Goal: Transaction & Acquisition: Purchase product/service

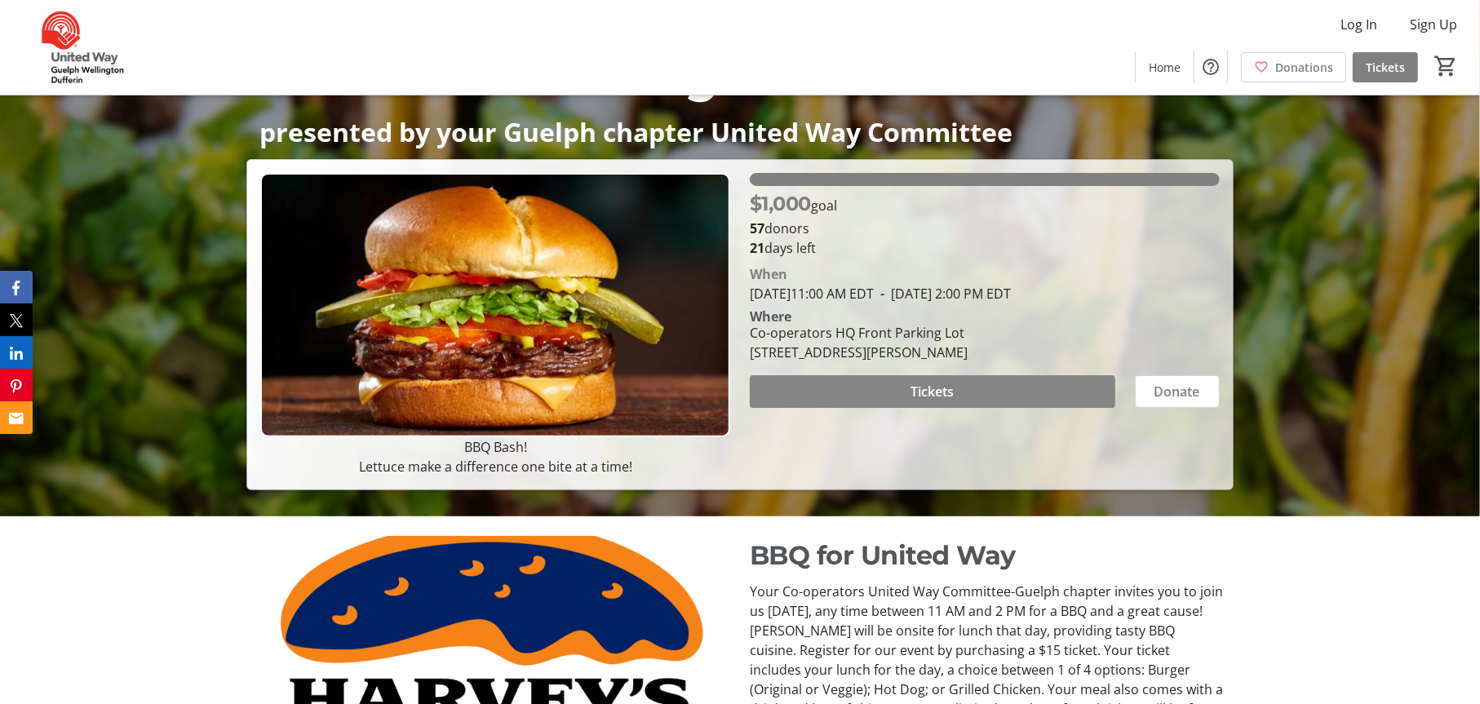
scroll to position [139, 0]
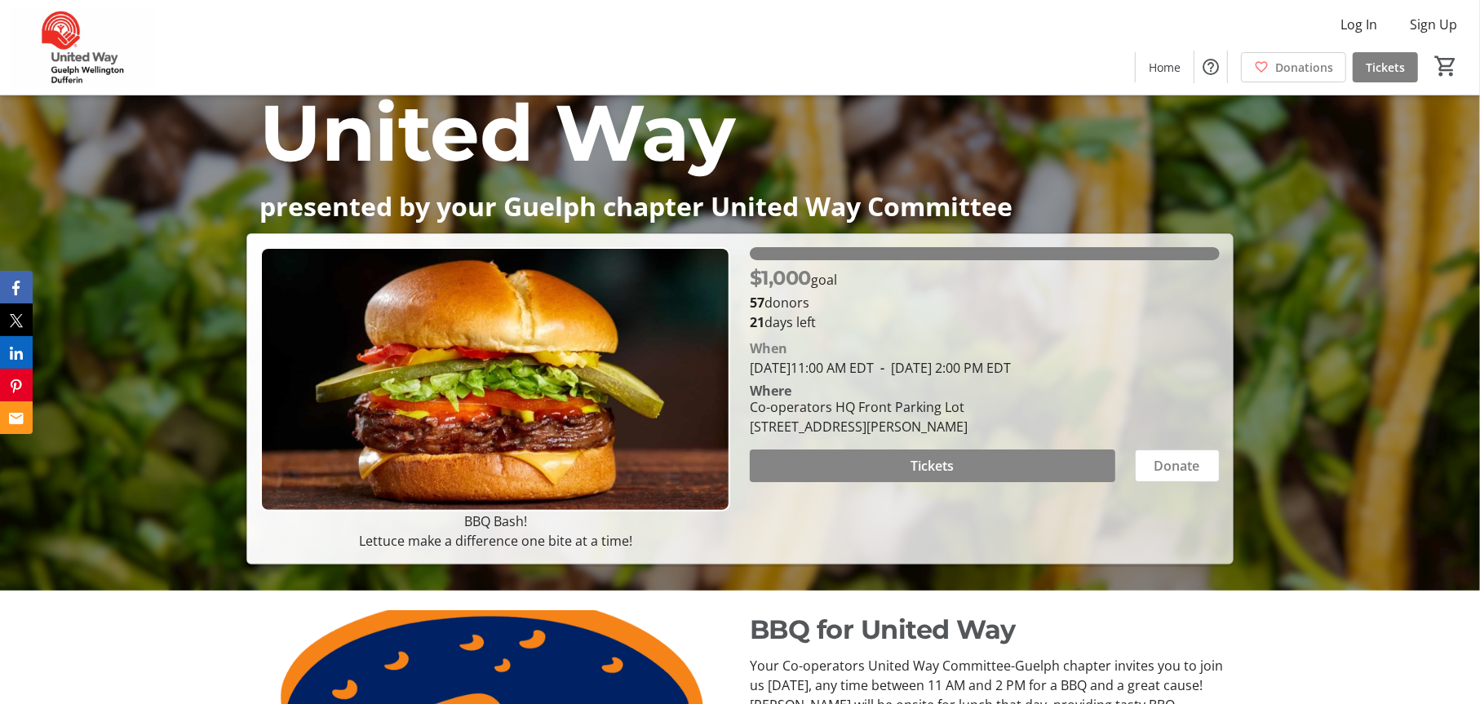
click at [897, 454] on span at bounding box center [932, 465] width 365 height 39
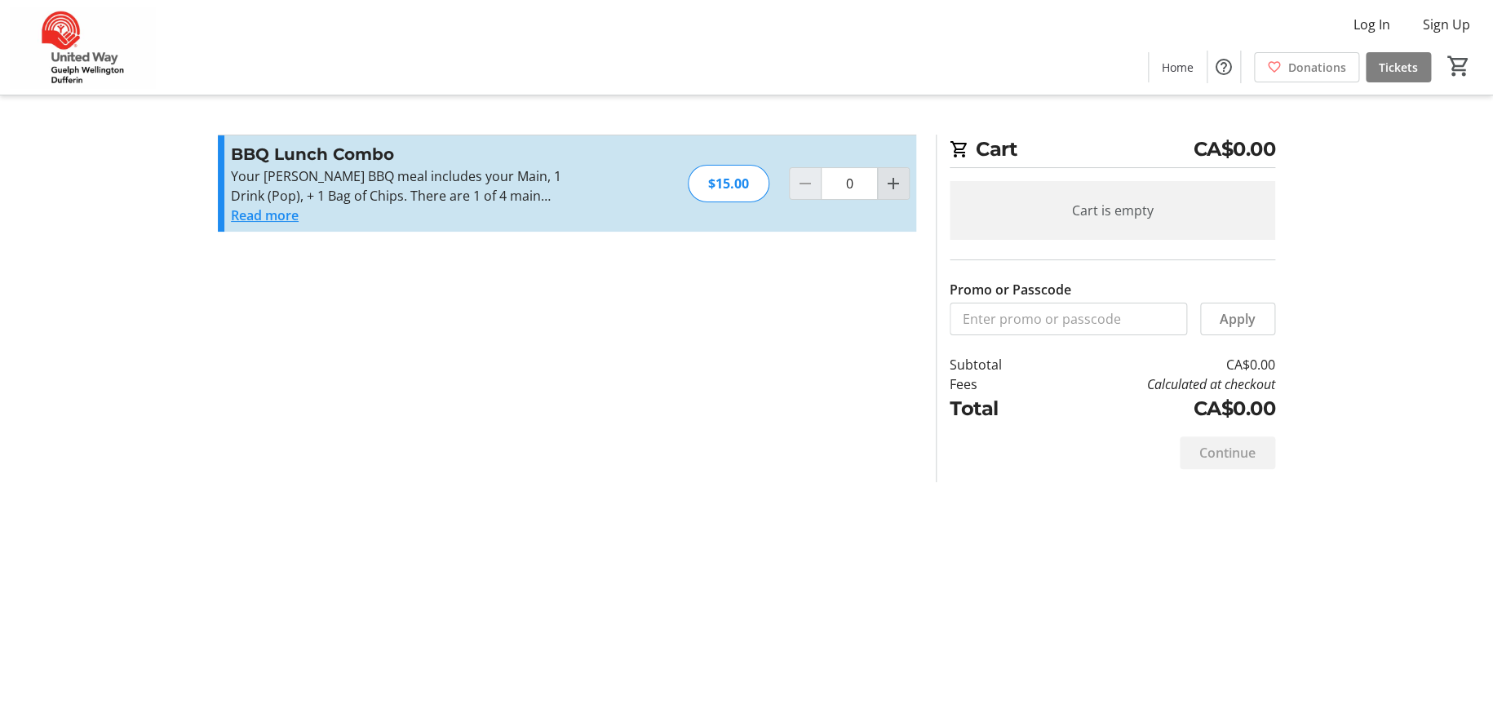
click at [889, 186] on mat-icon "Increment by one" at bounding box center [894, 184] width 20 height 20
type input "1"
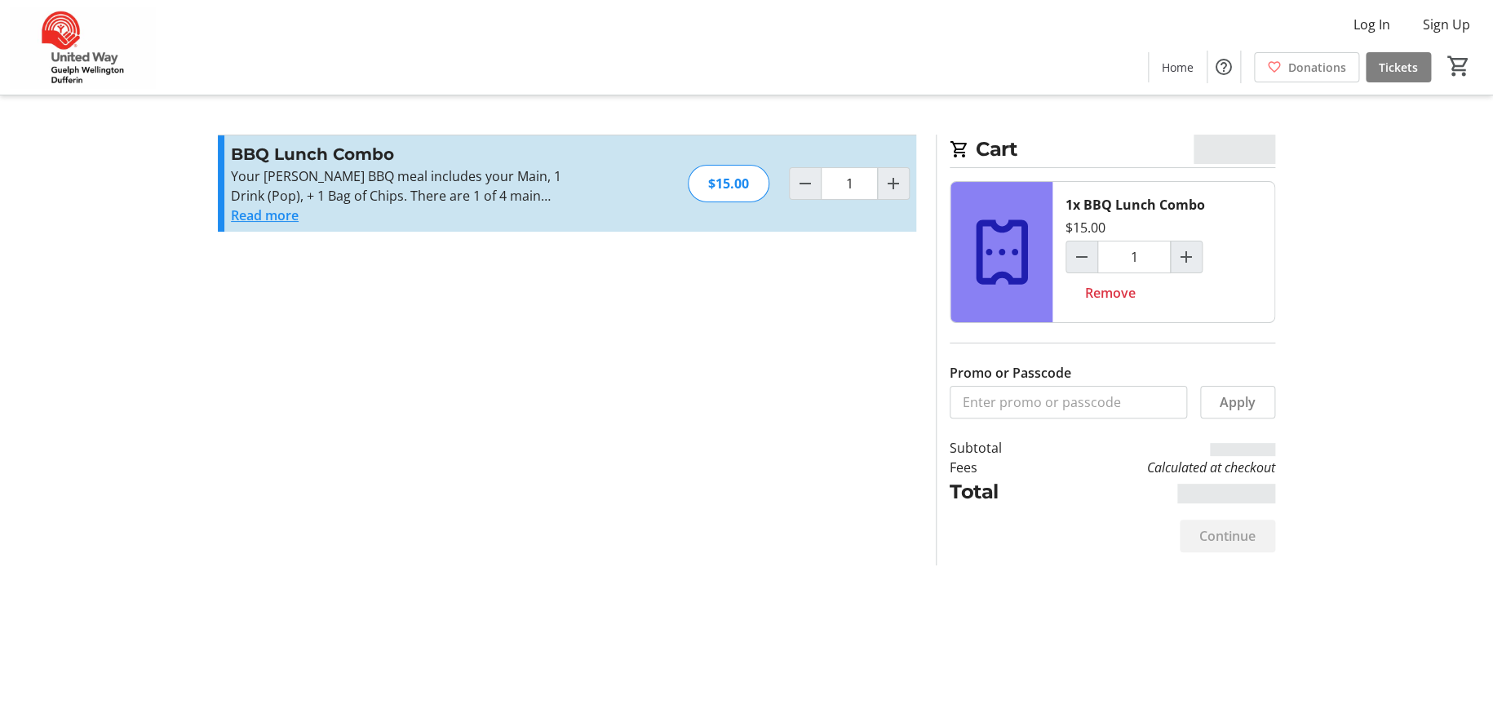
click at [290, 221] on button "Read more" at bounding box center [265, 216] width 68 height 20
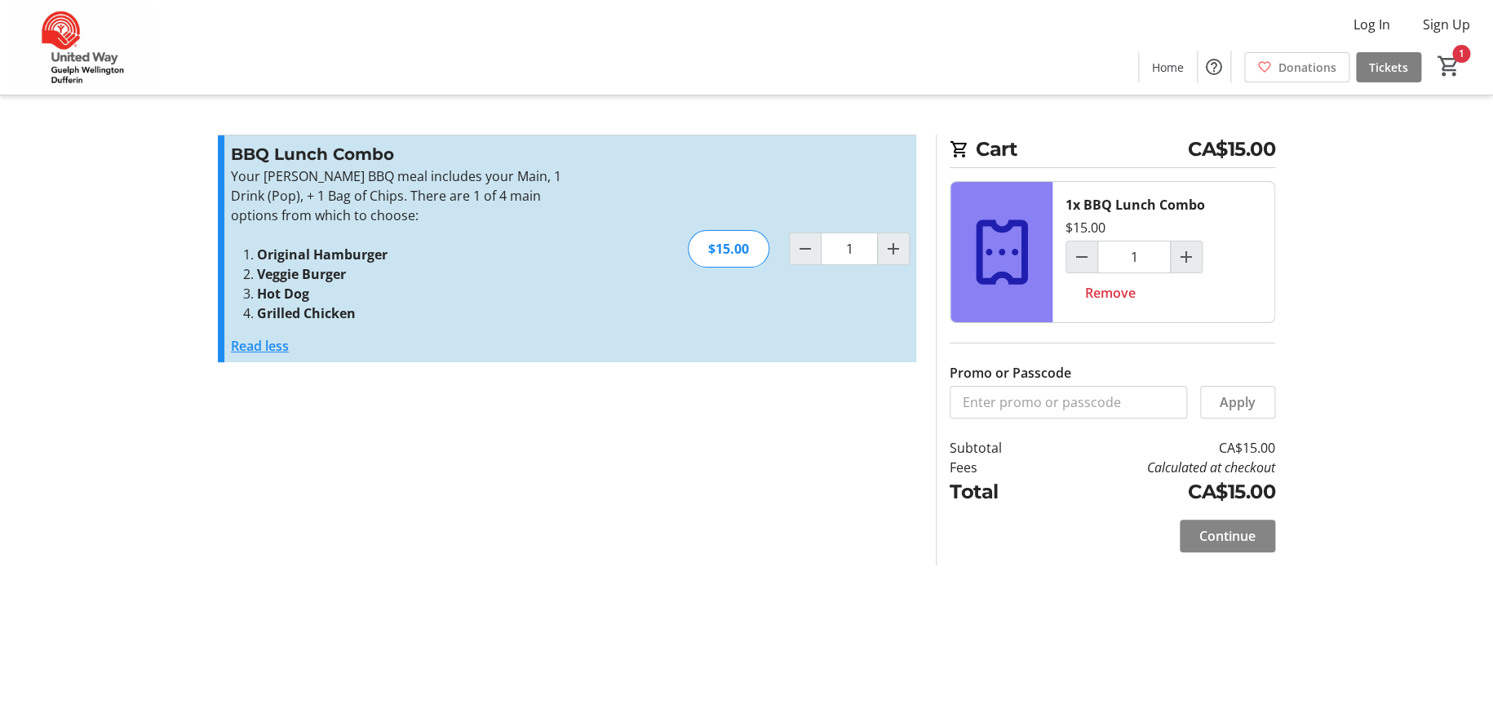
click at [1211, 526] on span "Continue" at bounding box center [1227, 536] width 56 height 20
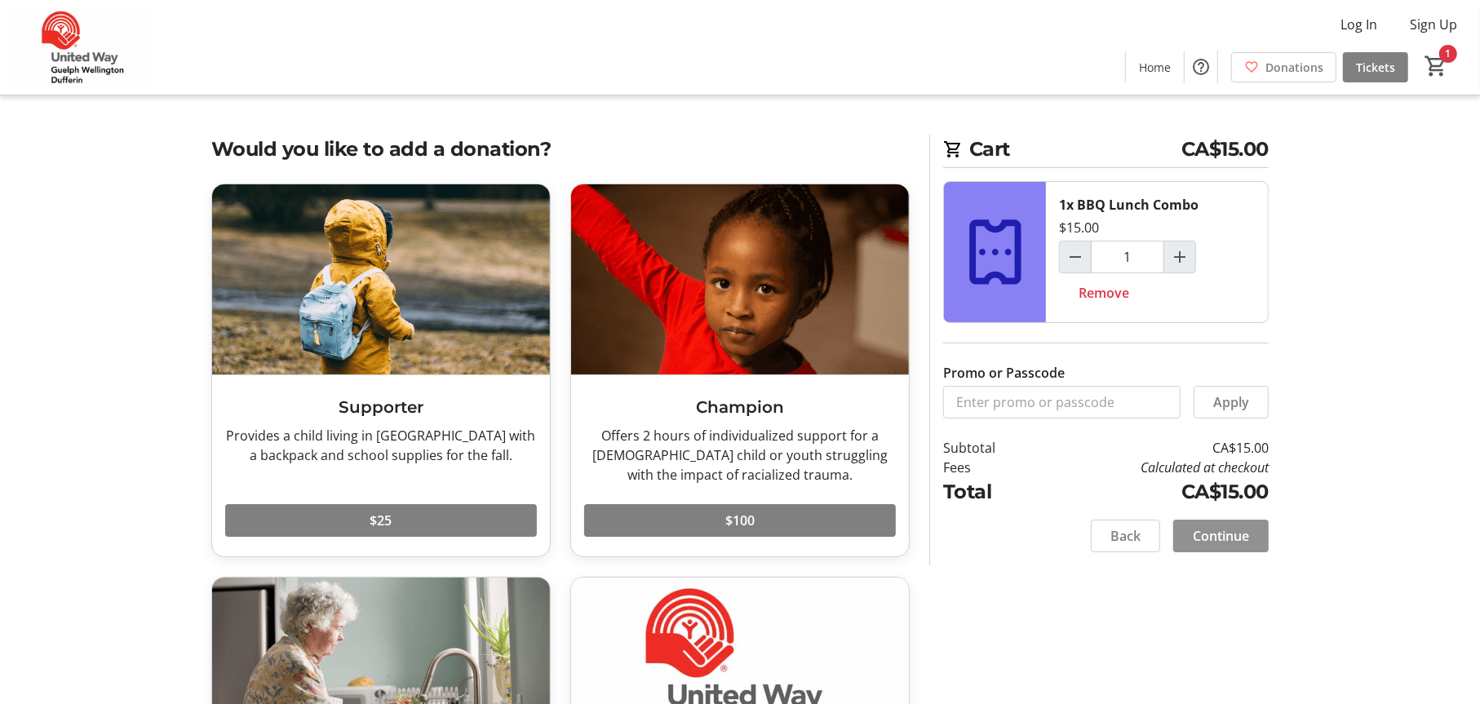
click at [1236, 539] on span "Continue" at bounding box center [1221, 536] width 56 height 20
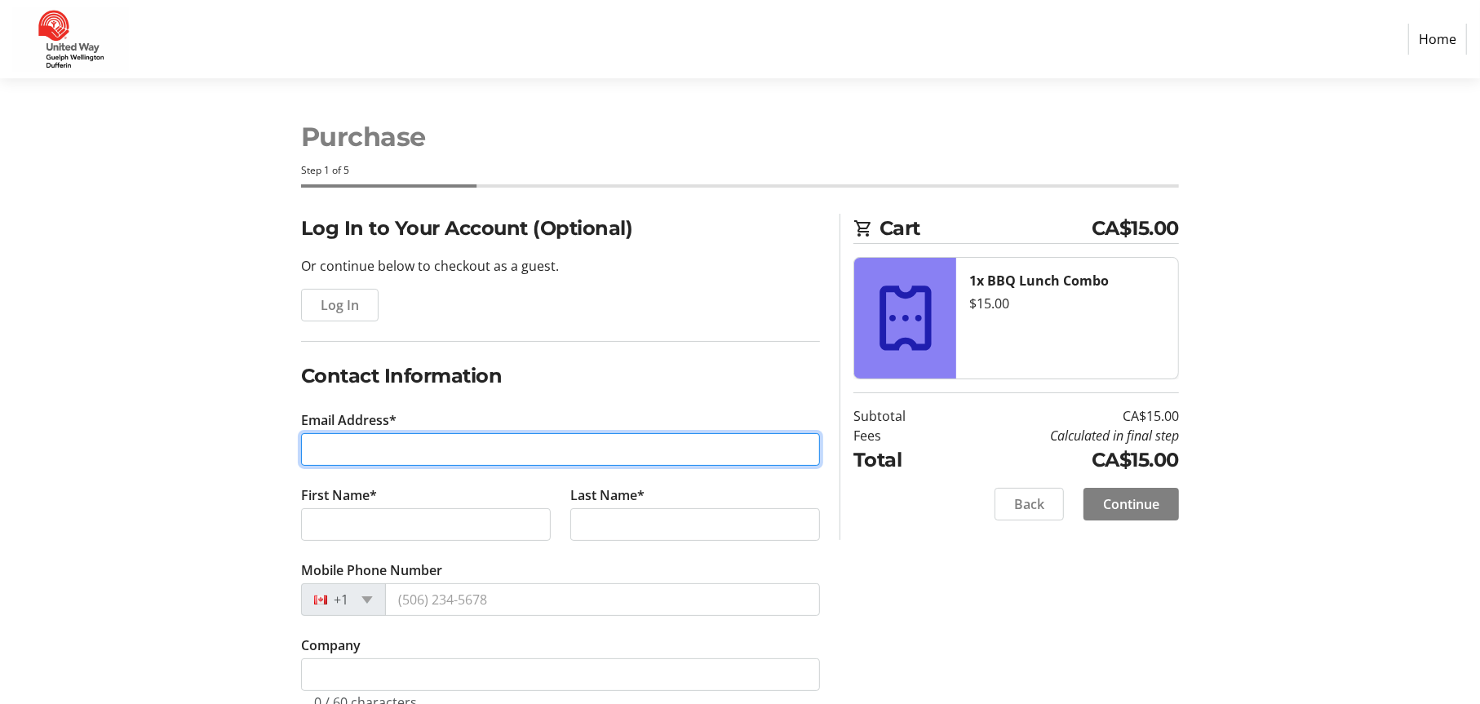
click at [441, 451] on input "Email Address*" at bounding box center [560, 449] width 519 height 33
type input "[PERSON_NAME][EMAIL_ADDRESS][DOMAIN_NAME]"
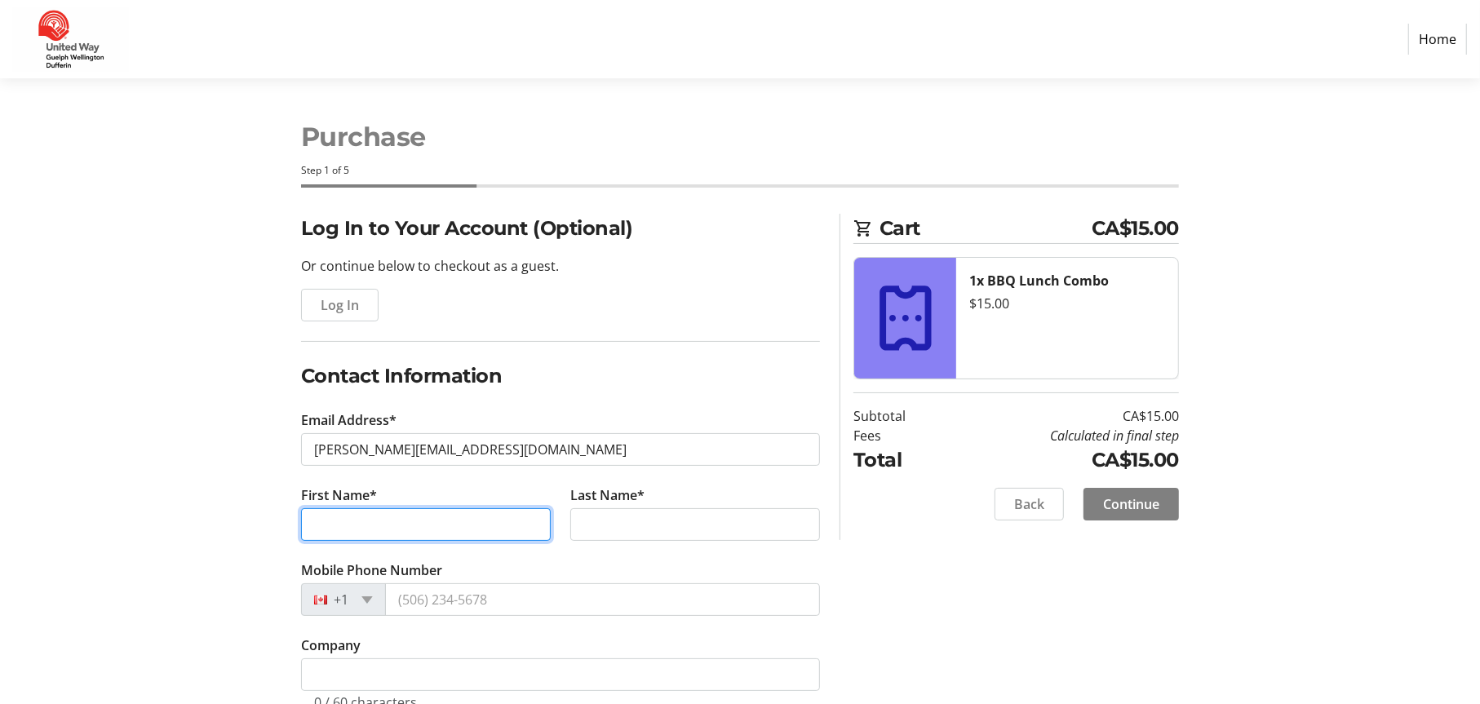
click at [513, 524] on input "First Name*" at bounding box center [426, 524] width 250 height 33
type input "[PERSON_NAME]"
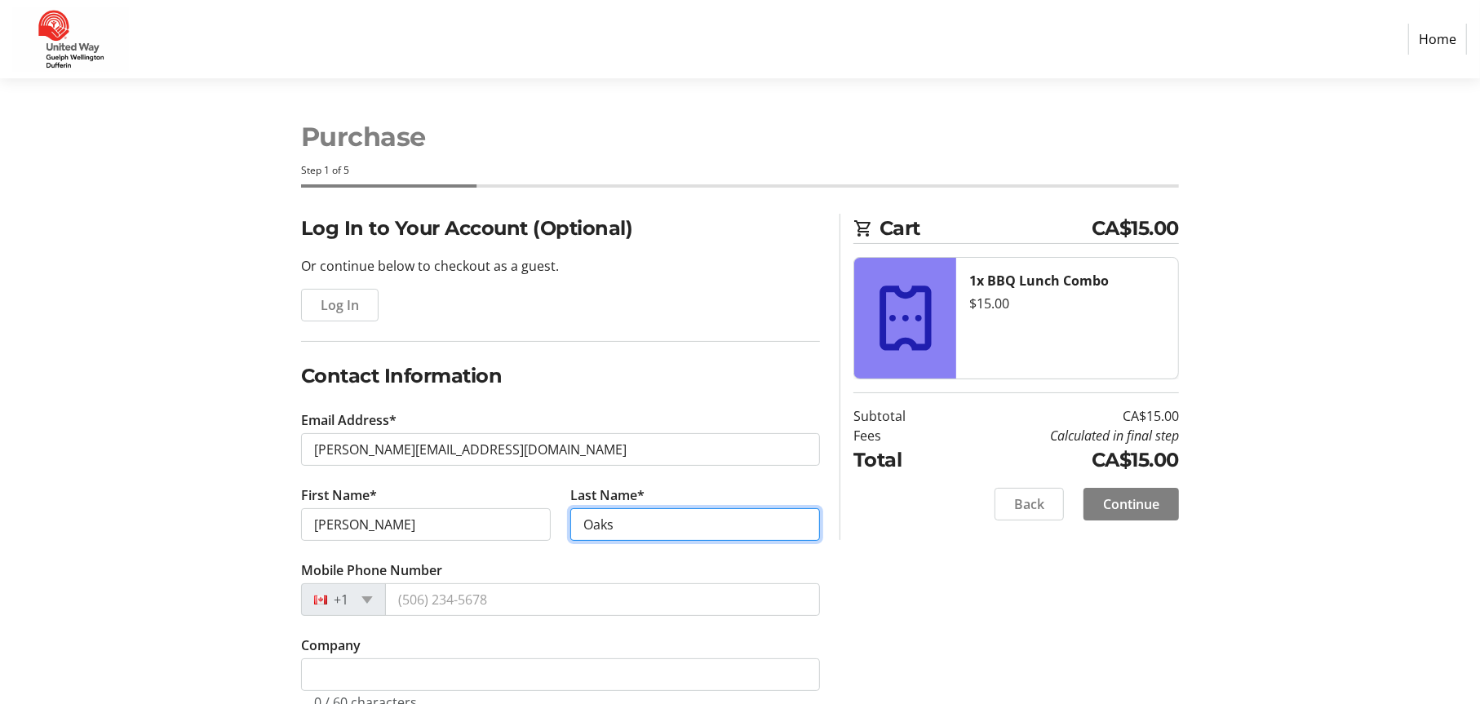
type input "Oaks"
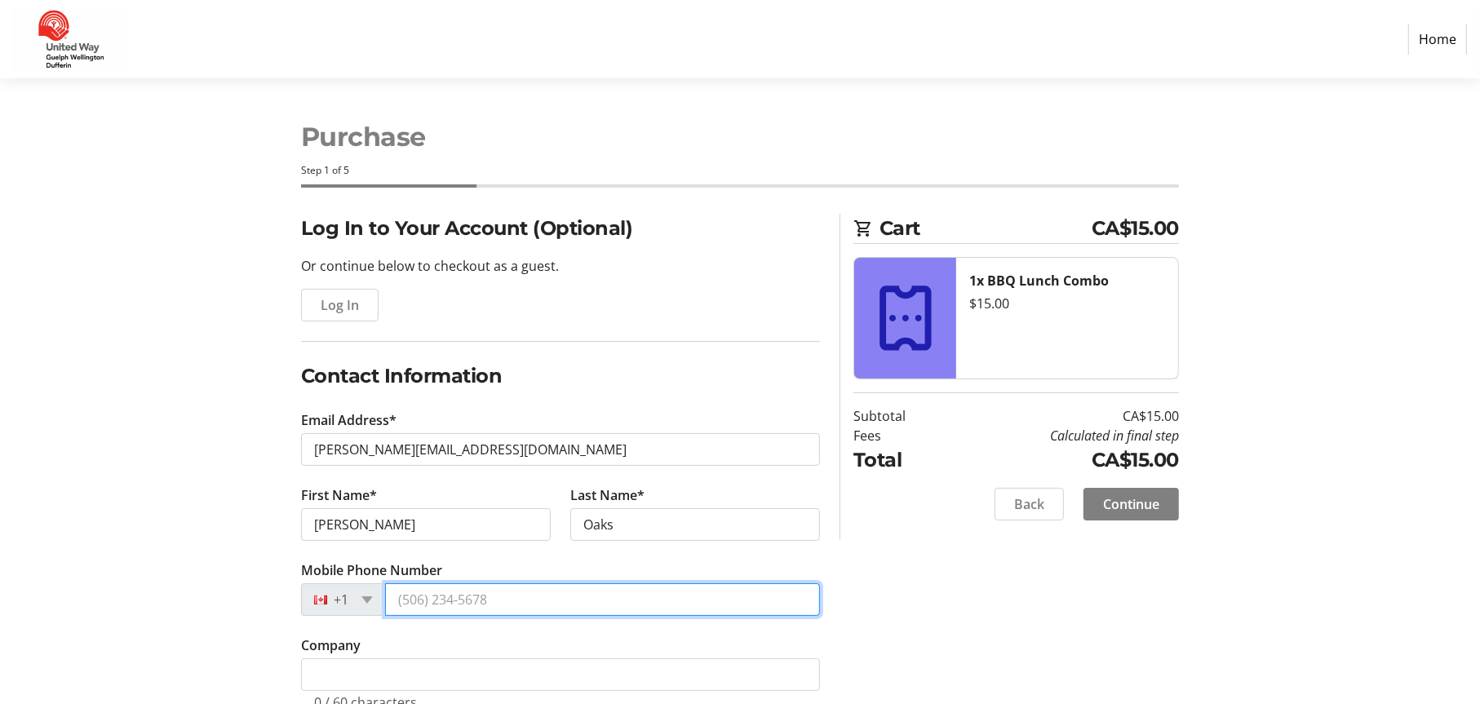
click at [457, 594] on input "Mobile Phone Number" at bounding box center [602, 599] width 435 height 33
type input "[PHONE_NUMBER]"
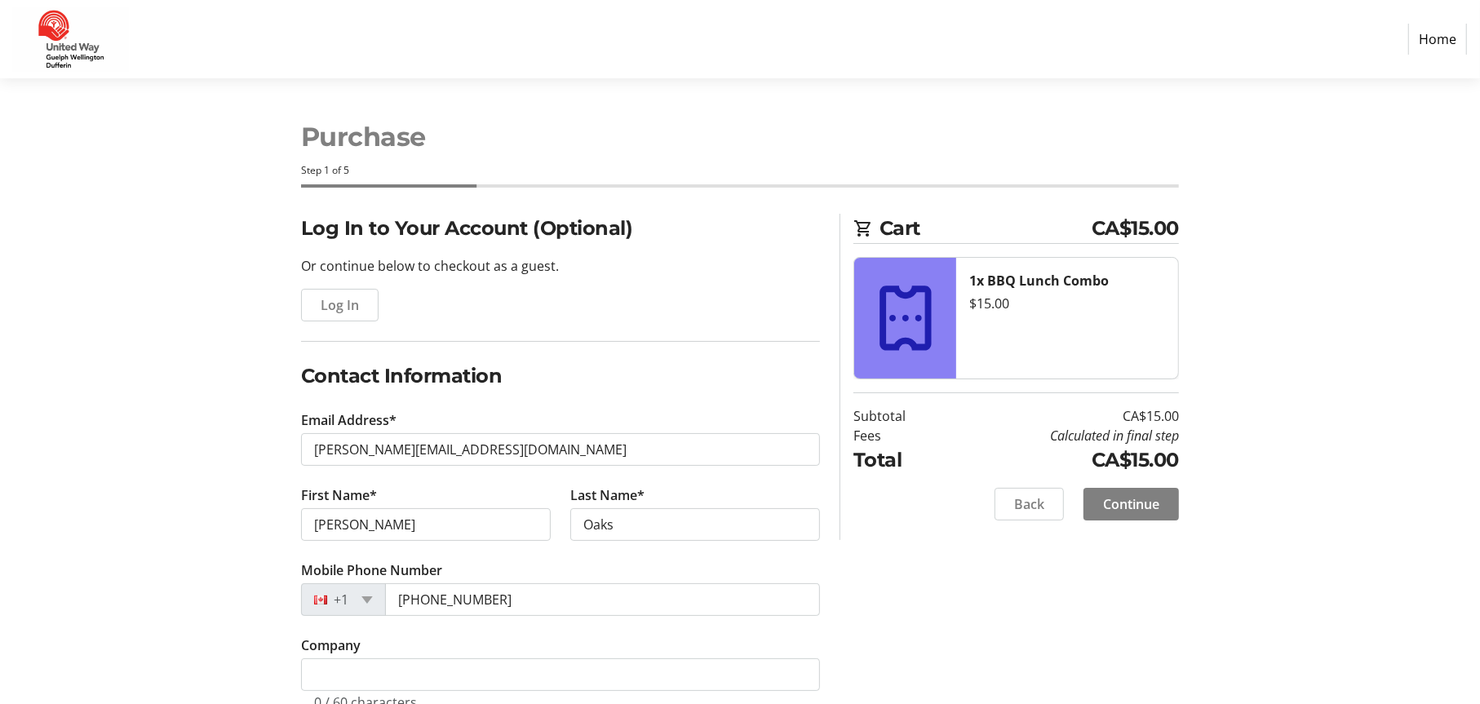
click at [930, 599] on div "Log In to Your Account (Optional) Or continue below to checkout as a guest. Log…" at bounding box center [740, 482] width 1077 height 536
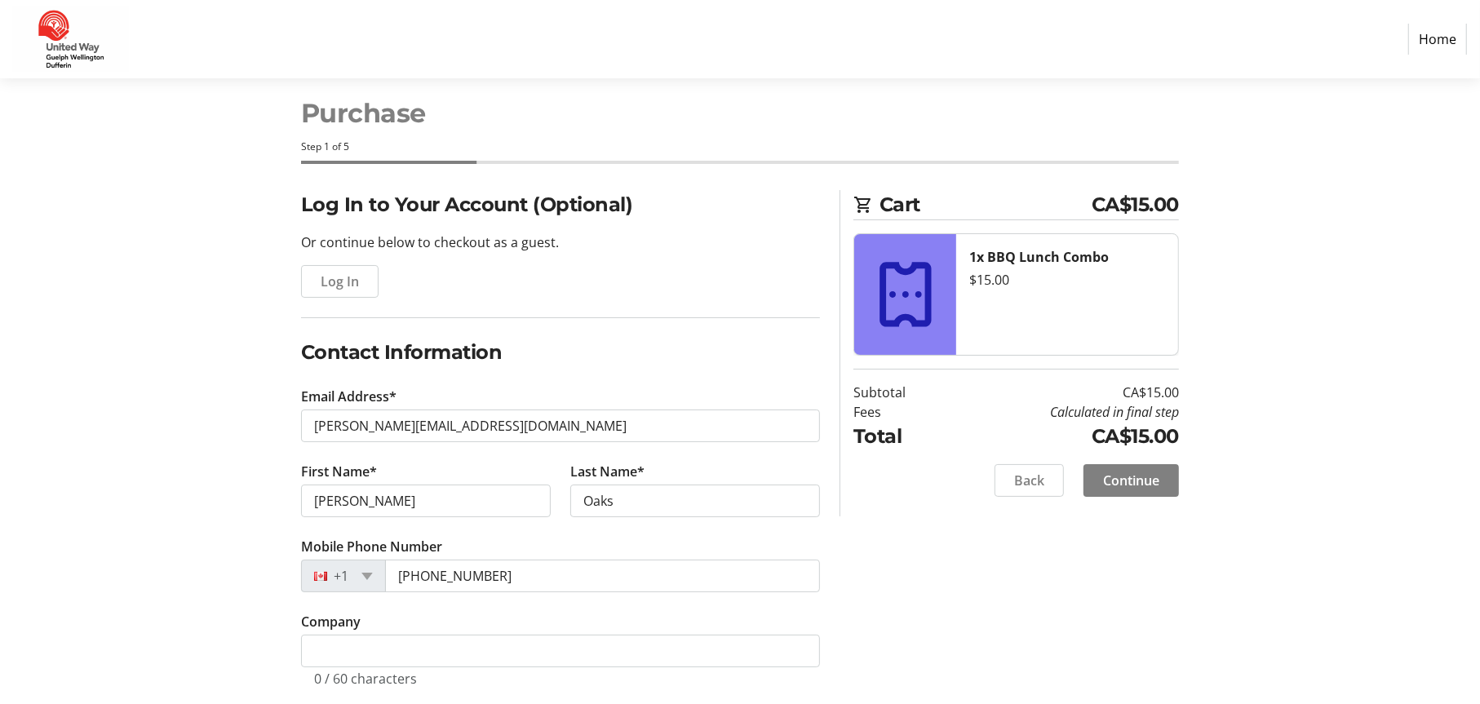
scroll to position [45, 0]
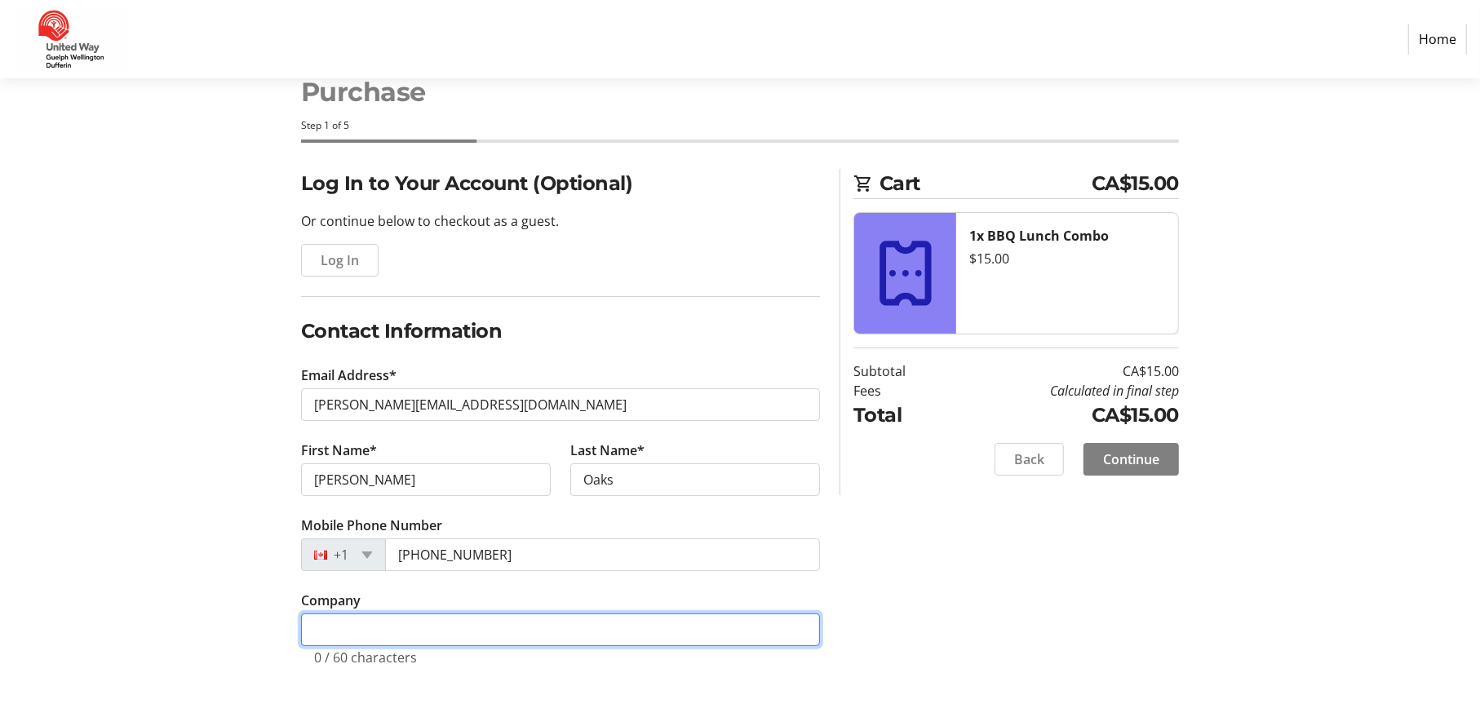
click at [534, 631] on input "Company" at bounding box center [560, 630] width 519 height 33
type input "Cooperators"
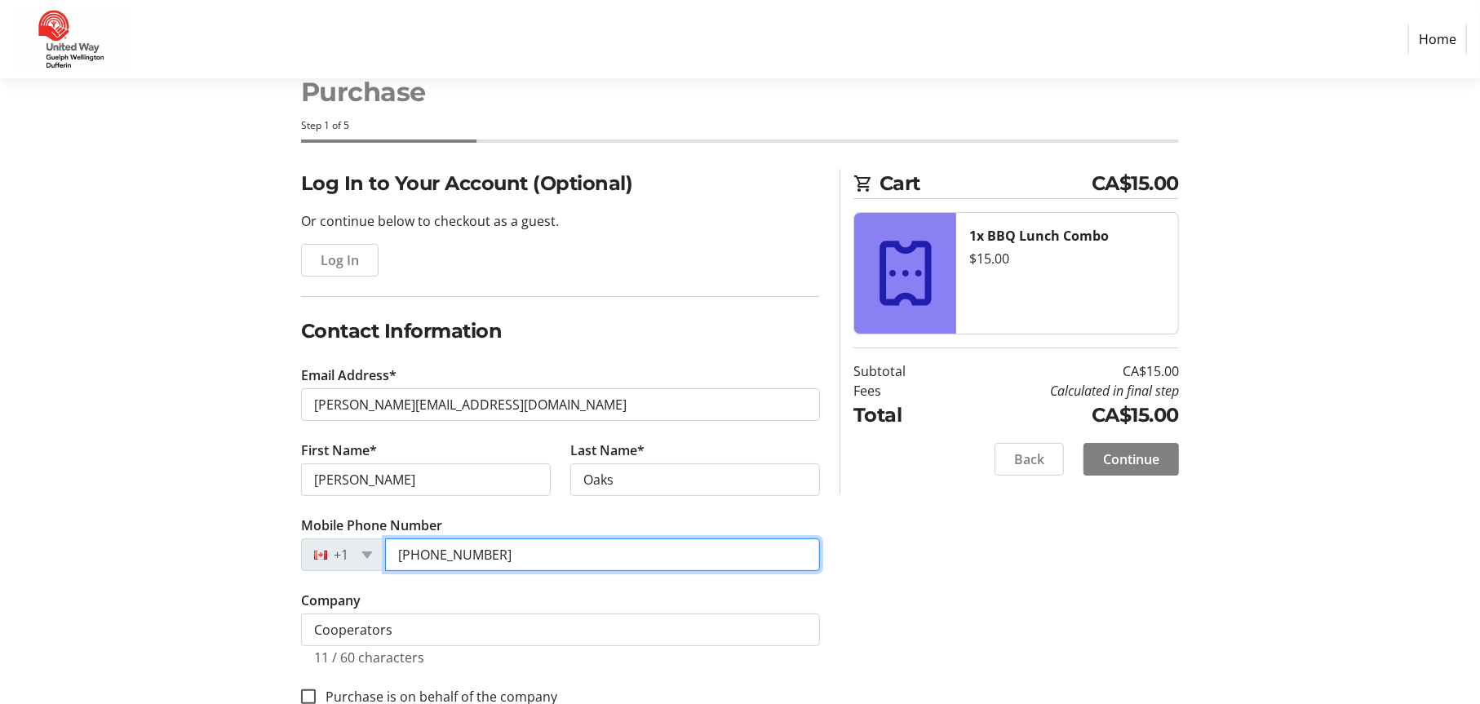
click at [572, 569] on input "[PHONE_NUMBER]" at bounding box center [602, 554] width 435 height 33
drag, startPoint x: 454, startPoint y: 560, endPoint x: 339, endPoint y: 558, distance: 114.2
click at [340, 559] on div "[PHONE_NUMBER]" at bounding box center [560, 554] width 519 height 33
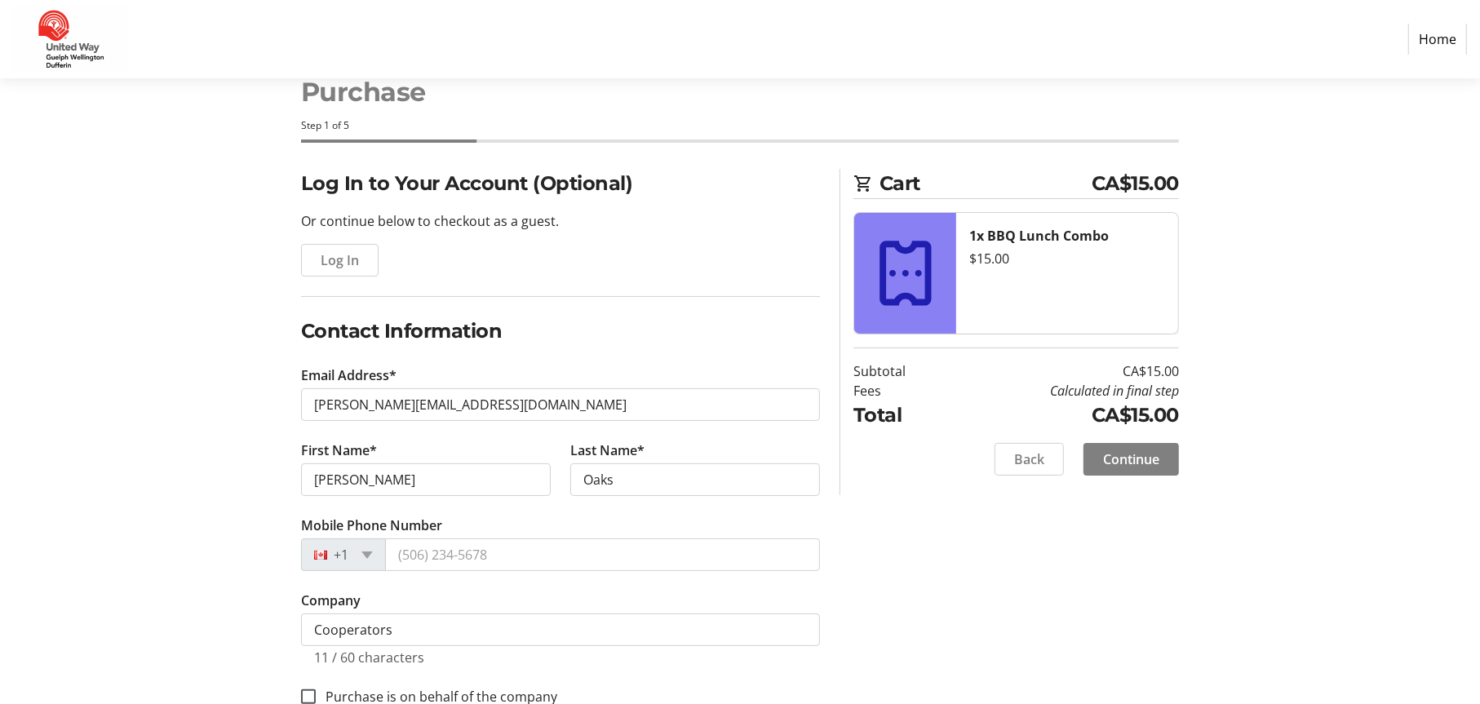
click at [1137, 604] on div "Log In to Your Account (Optional) Or continue below to checkout as a guest. Log…" at bounding box center [740, 457] width 1077 height 577
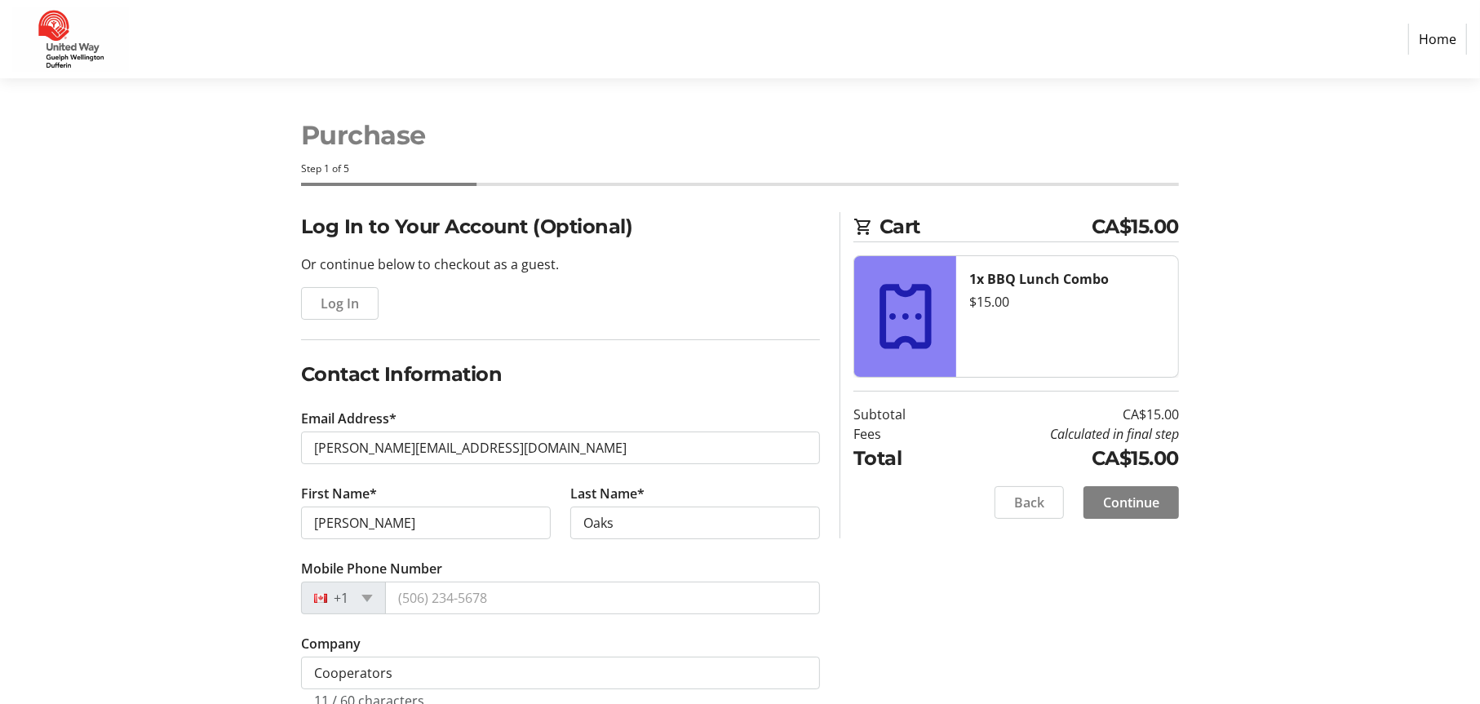
scroll to position [0, 0]
click at [1145, 513] on span "Continue" at bounding box center [1131, 504] width 56 height 20
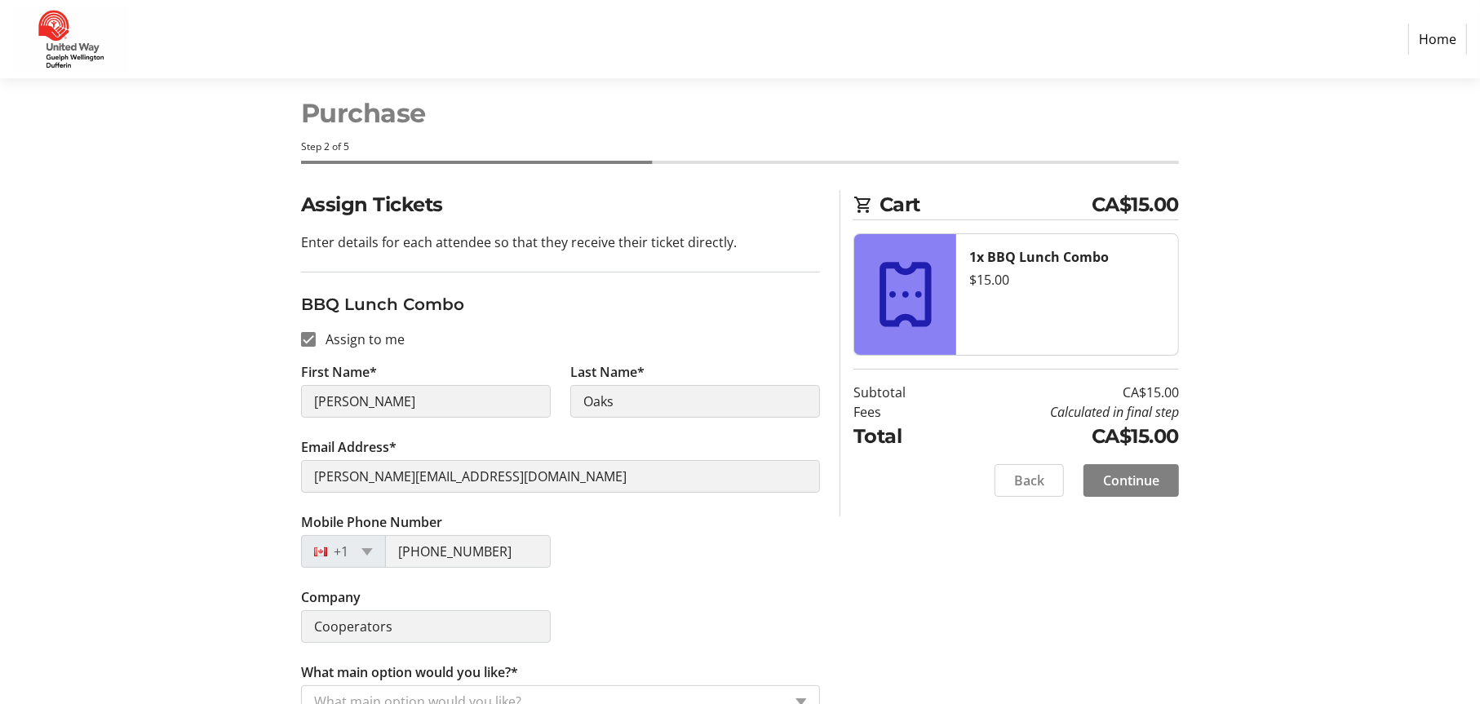
scroll to position [56, 0]
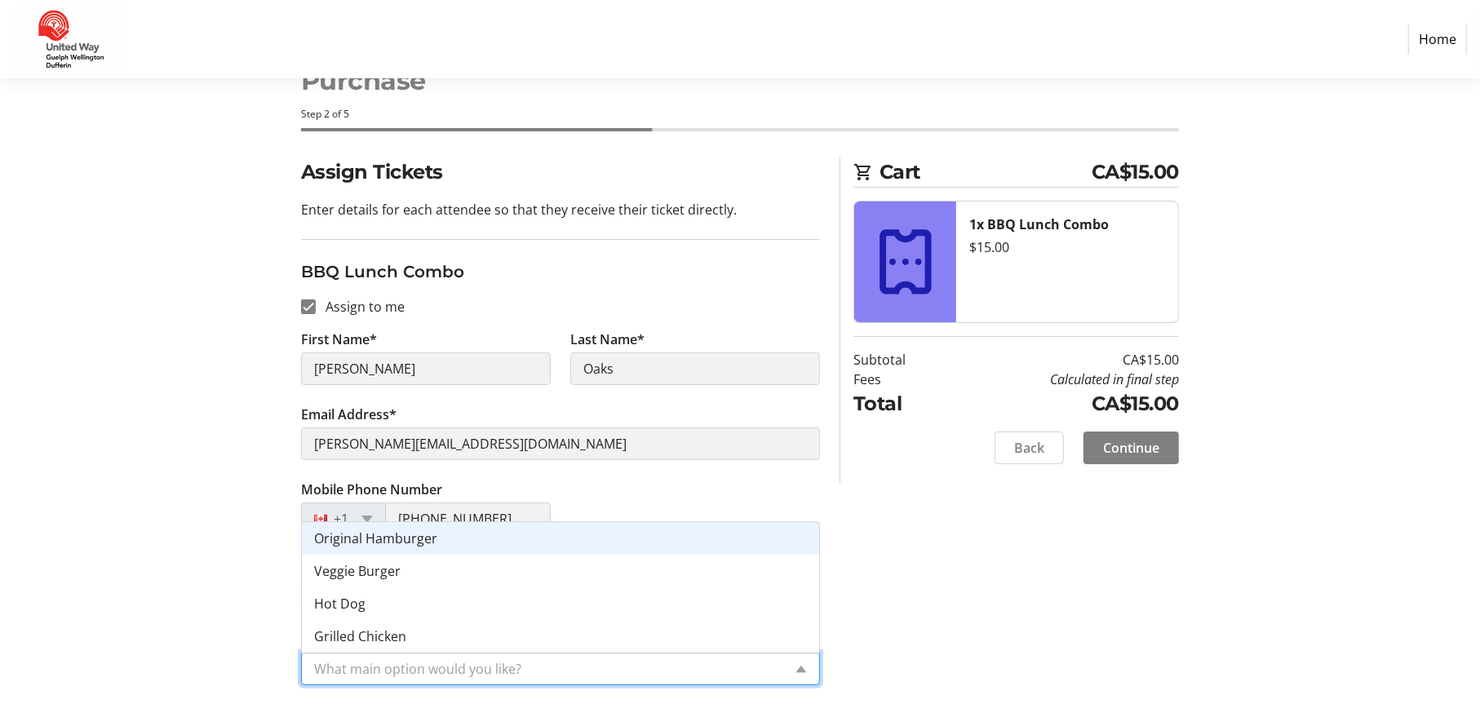
click at [708, 669] on input "What main option would you like?*" at bounding box center [548, 669] width 468 height 20
click at [423, 540] on span "Original Hamburger" at bounding box center [375, 538] width 123 height 18
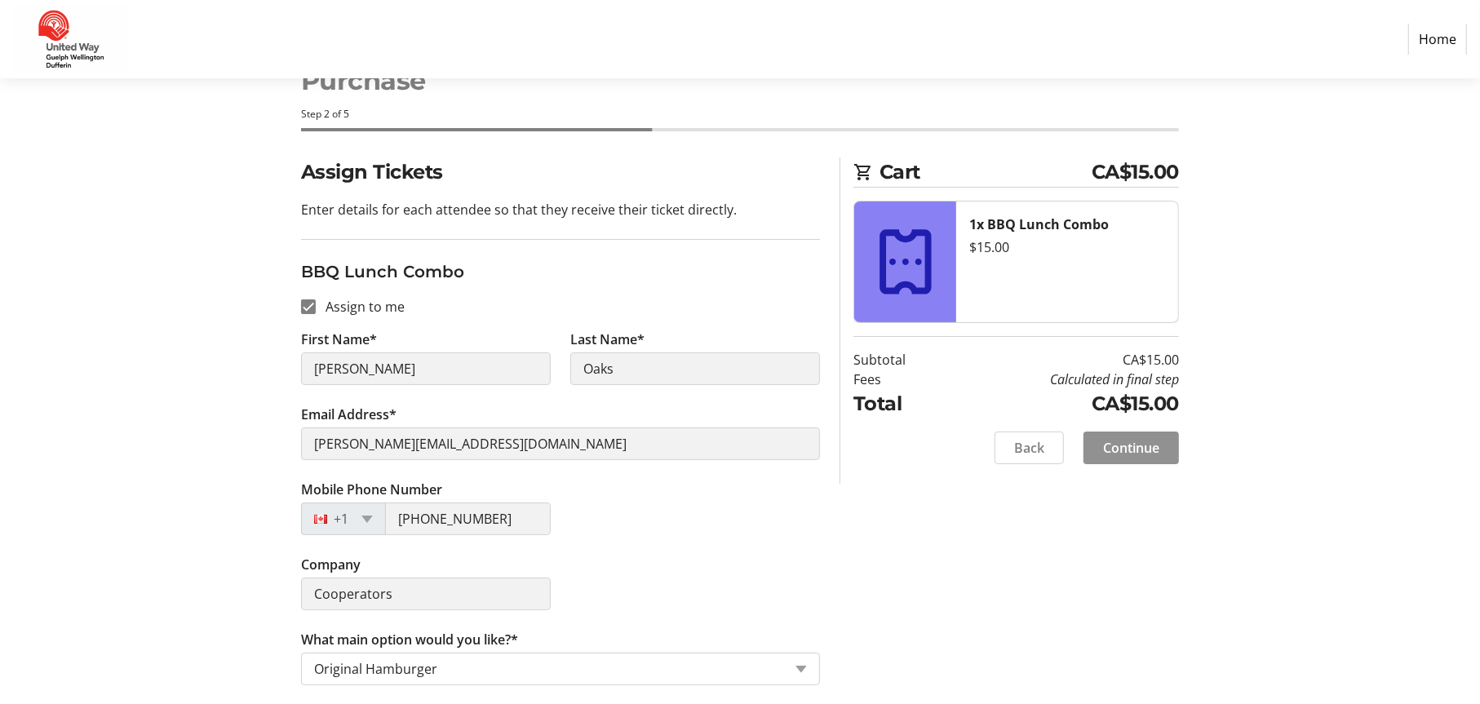
click at [1113, 450] on span "Continue" at bounding box center [1131, 448] width 56 height 20
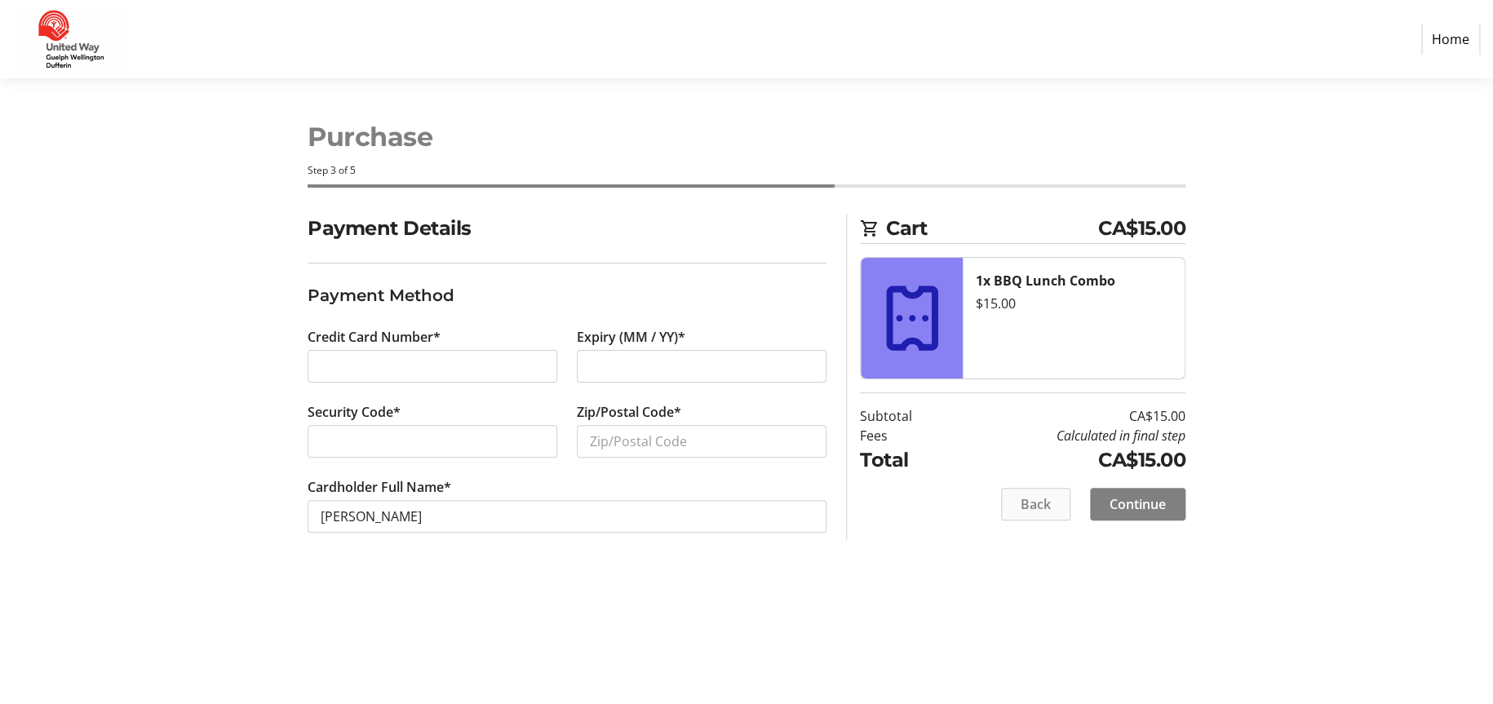
click at [1052, 508] on span at bounding box center [1036, 504] width 68 height 39
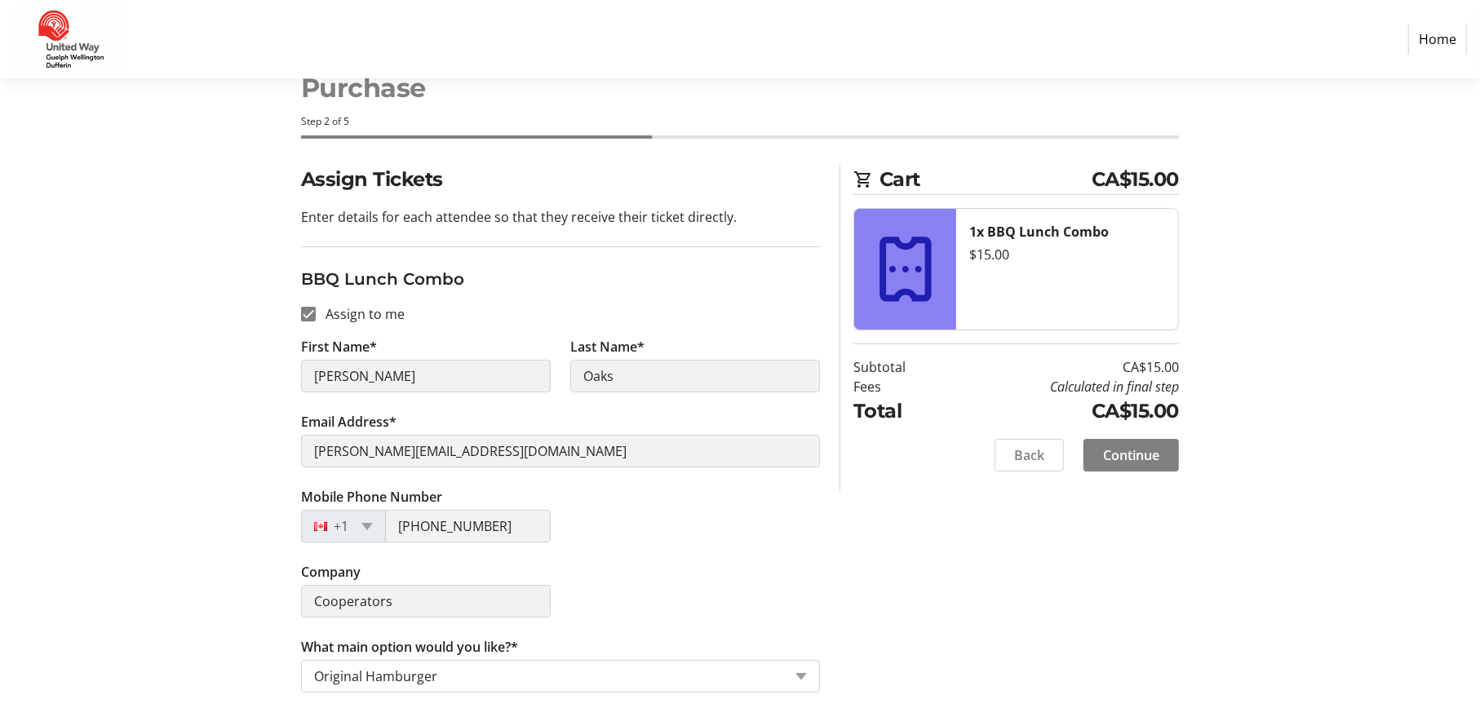
scroll to position [56, 0]
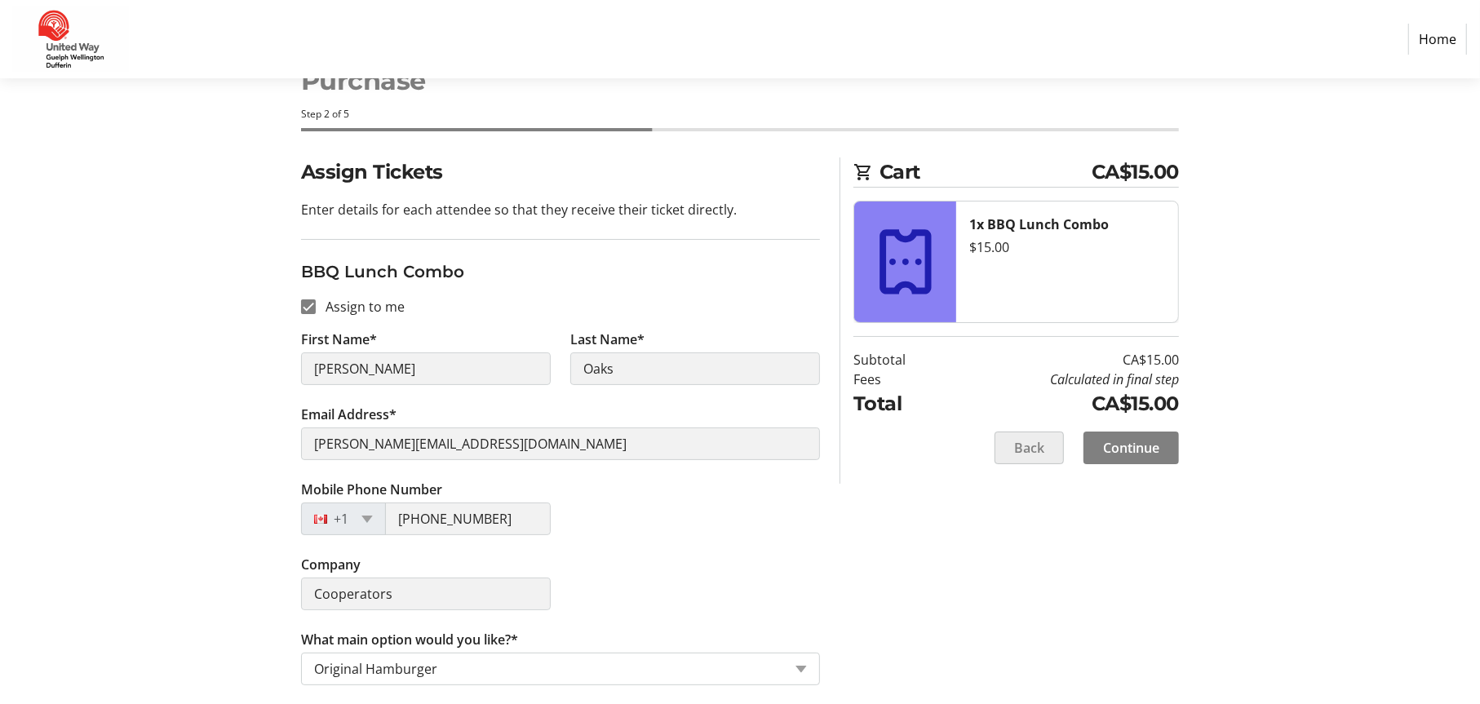
click at [1025, 454] on span "Back" at bounding box center [1029, 448] width 30 height 20
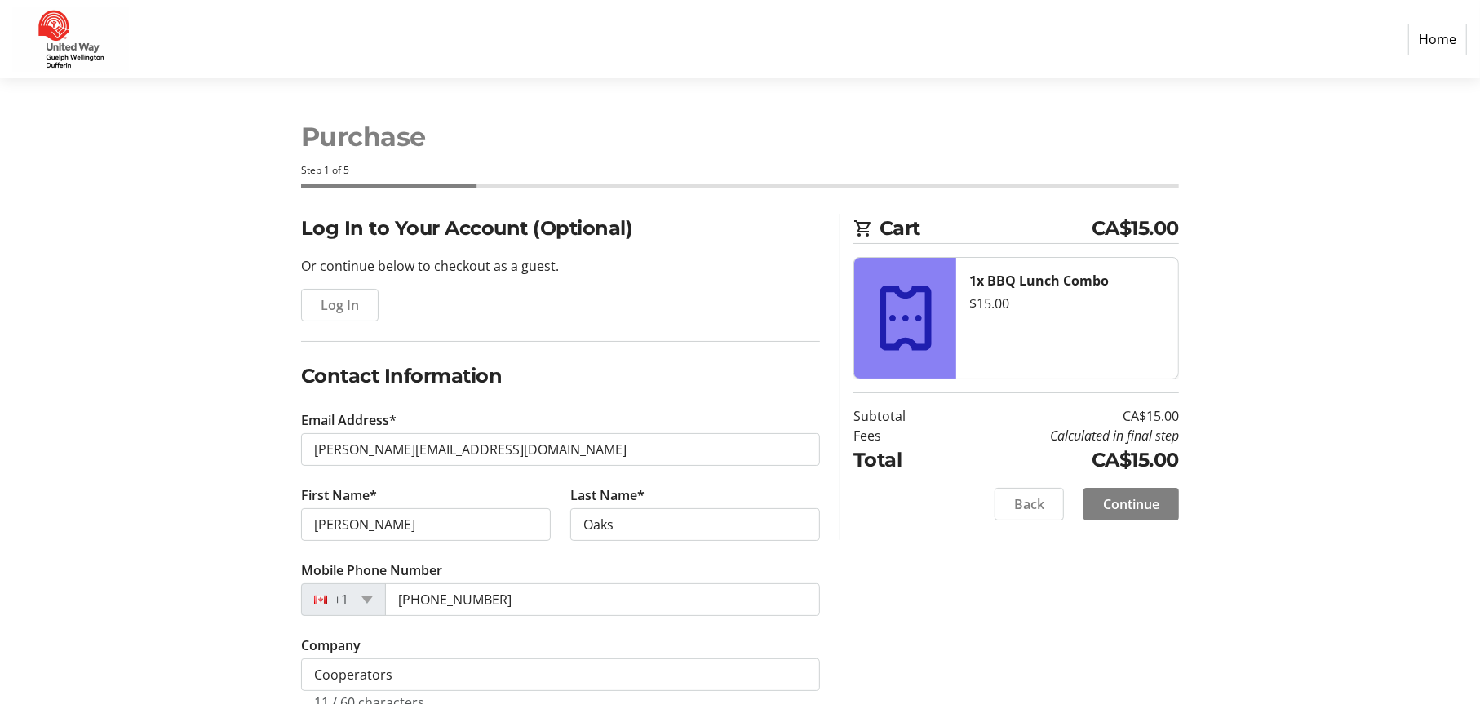
click at [735, 113] on tr-checkout-header-ui "Purchase Step 1 of 5" at bounding box center [739, 145] width 897 height 135
